Goal: Ask a question

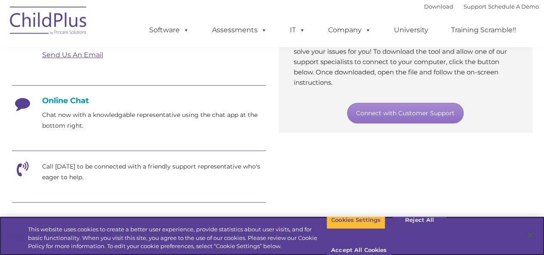
scroll to position [199, 0]
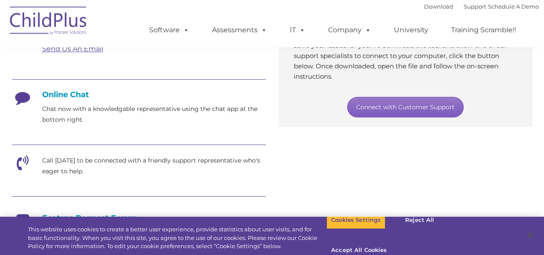
click at [364, 106] on link "Connect with Customer Support" at bounding box center [405, 107] width 117 height 21
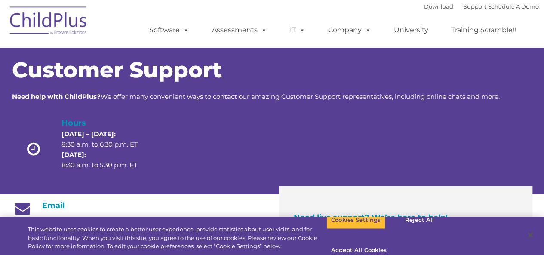
scroll to position [0, 0]
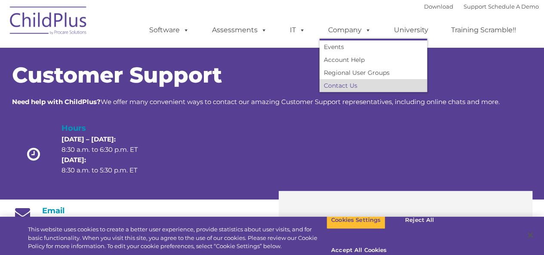
click at [346, 84] on link "Contact Us" at bounding box center [374, 85] width 108 height 13
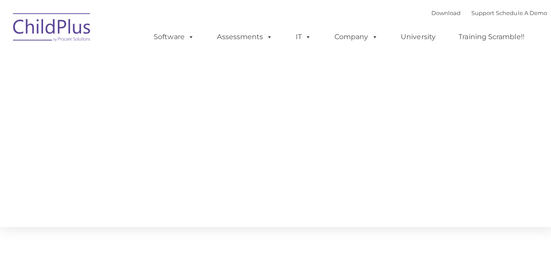
type input ""
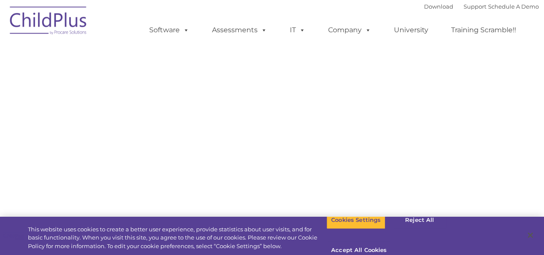
select select "MEDIUM"
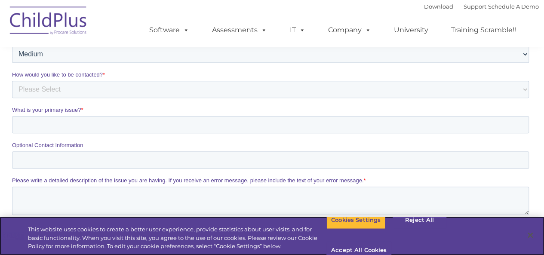
scroll to position [233, 0]
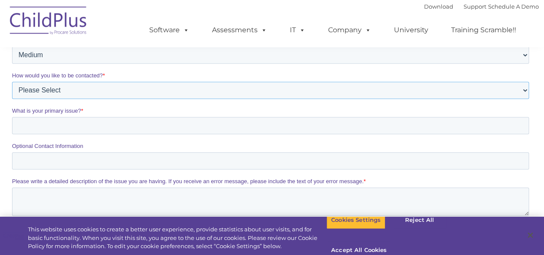
click at [525, 90] on select "Please Select Phone Email" at bounding box center [270, 90] width 517 height 17
